Goal: Browse casually: Explore the website without a specific task or goal

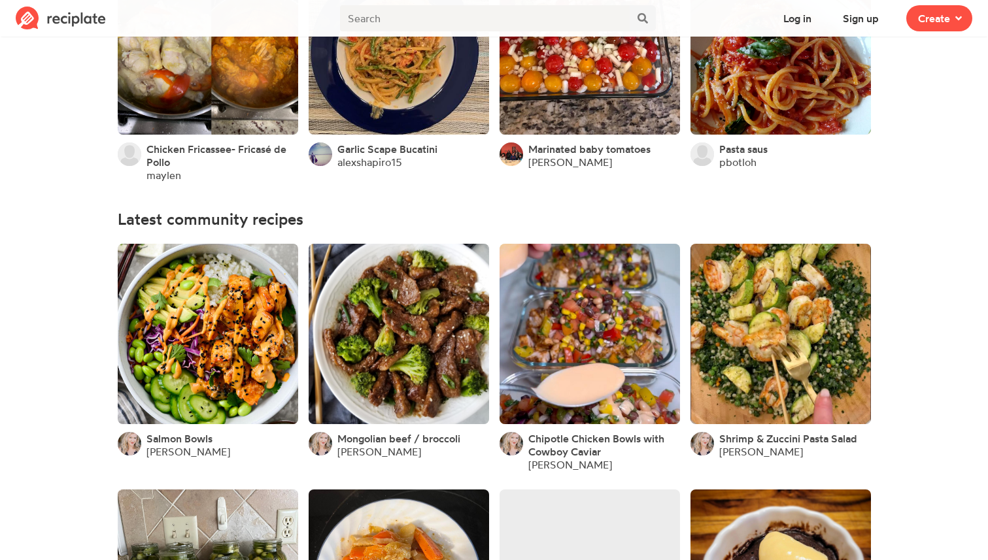
scroll to position [407, 0]
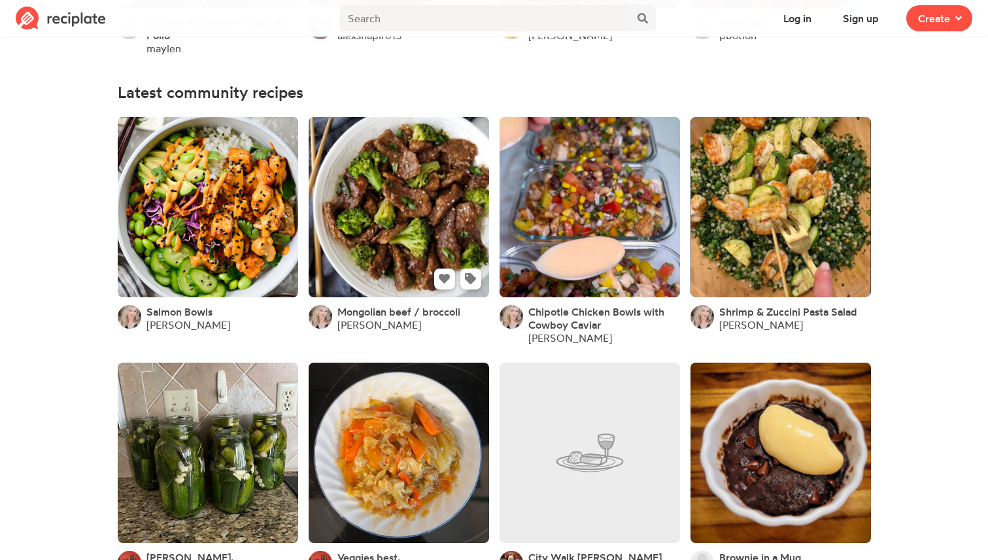
click at [381, 261] on link at bounding box center [399, 207] width 180 height 180
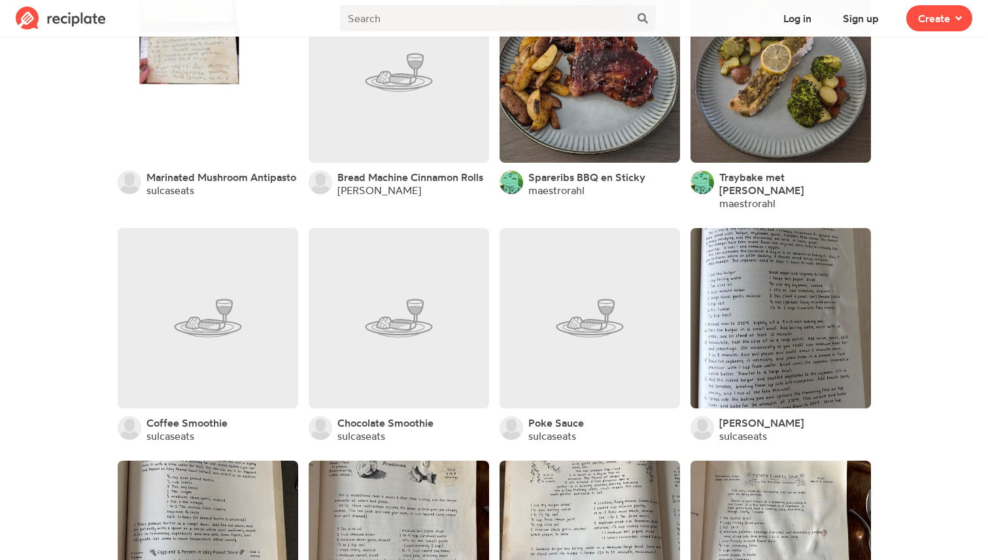
scroll to position [1035, 0]
click at [606, 101] on link at bounding box center [590, 72] width 180 height 180
